Goal: Book appointment/travel/reservation

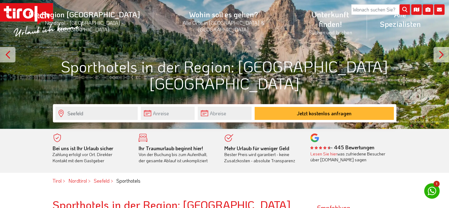
scroll to position [93, 0]
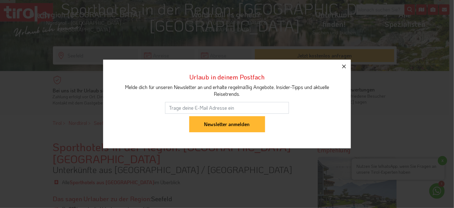
click at [345, 68] on icon "button" at bounding box center [344, 67] width 4 height 4
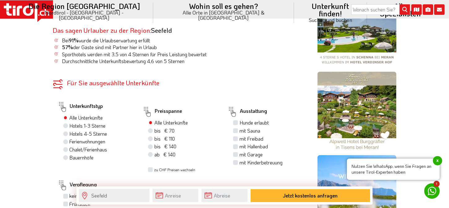
scroll to position [248, 0]
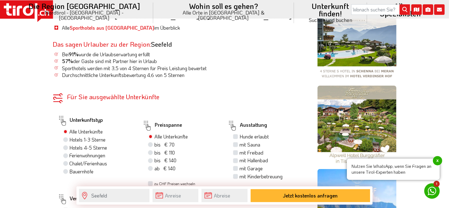
click at [154, 157] on label "bis € 140 bis CHF 131" at bounding box center [165, 160] width 22 height 7
click at [152, 158] on input "bis € 140 bis CHF 131" at bounding box center [151, 160] width 4 height 4
radio input "true"
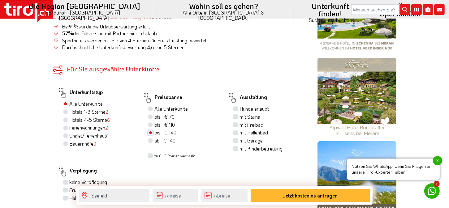
scroll to position [279, 0]
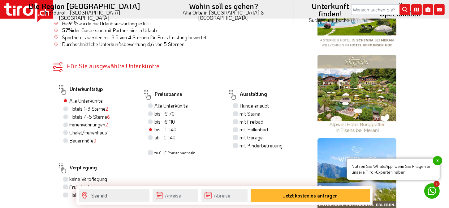
click at [240, 126] on label "mit Hallenbad" at bounding box center [254, 129] width 28 height 7
click at [235, 128] on input "mit Hallenbad" at bounding box center [236, 130] width 4 height 4
checkbox input "true"
click at [240, 119] on label "mit Freibad" at bounding box center [252, 122] width 24 height 7
click at [235, 120] on input "mit Freibad" at bounding box center [236, 122] width 4 height 4
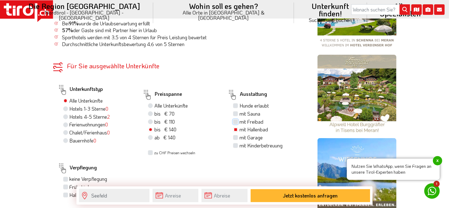
checkbox input "true"
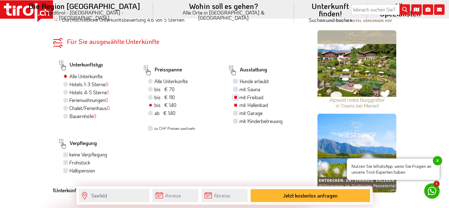
scroll to position [340, 0]
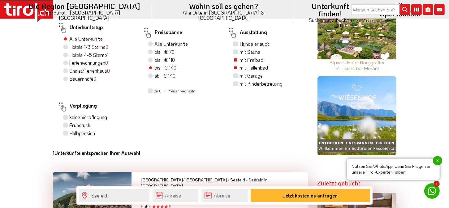
click at [68, 130] on div "Halbpension" at bounding box center [98, 134] width 70 height 8
click at [70, 130] on label "Halbpension" at bounding box center [83, 133] width 26 height 7
click at [67, 131] on input "Halbpension" at bounding box center [66, 133] width 4 height 4
checkbox input "true"
click at [70, 122] on label "Frühstück" at bounding box center [80, 125] width 21 height 7
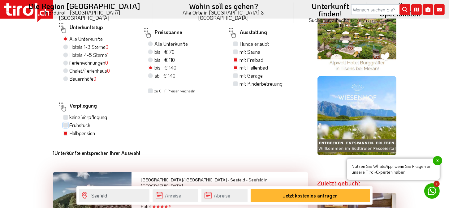
click at [66, 123] on input "Frühstück" at bounding box center [66, 125] width 4 height 4
checkbox input "true"
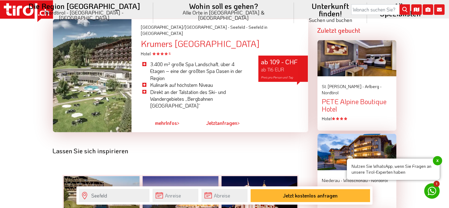
scroll to position [402, 0]
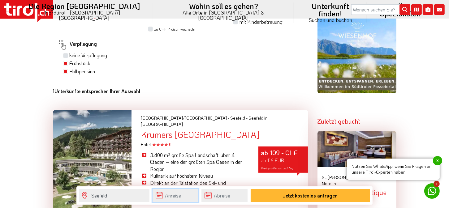
click at [167, 196] on input "text" at bounding box center [176, 195] width 46 height 13
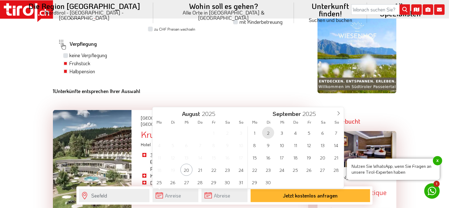
click at [273, 135] on span "2" at bounding box center [268, 133] width 12 height 12
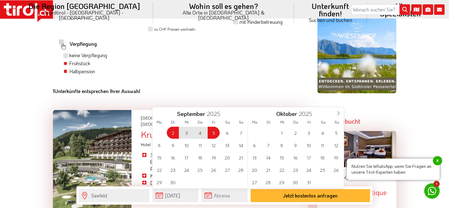
click at [217, 135] on span "5" at bounding box center [214, 133] width 12 height 12
type input "[DATE]"
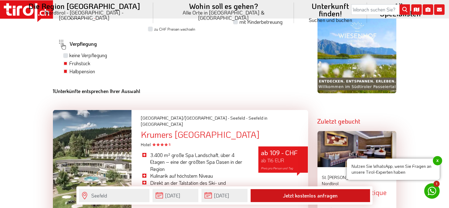
click at [290, 196] on button "Jetzt kostenlos anfragen" at bounding box center [310, 195] width 119 height 13
